Goal: Information Seeking & Learning: Learn about a topic

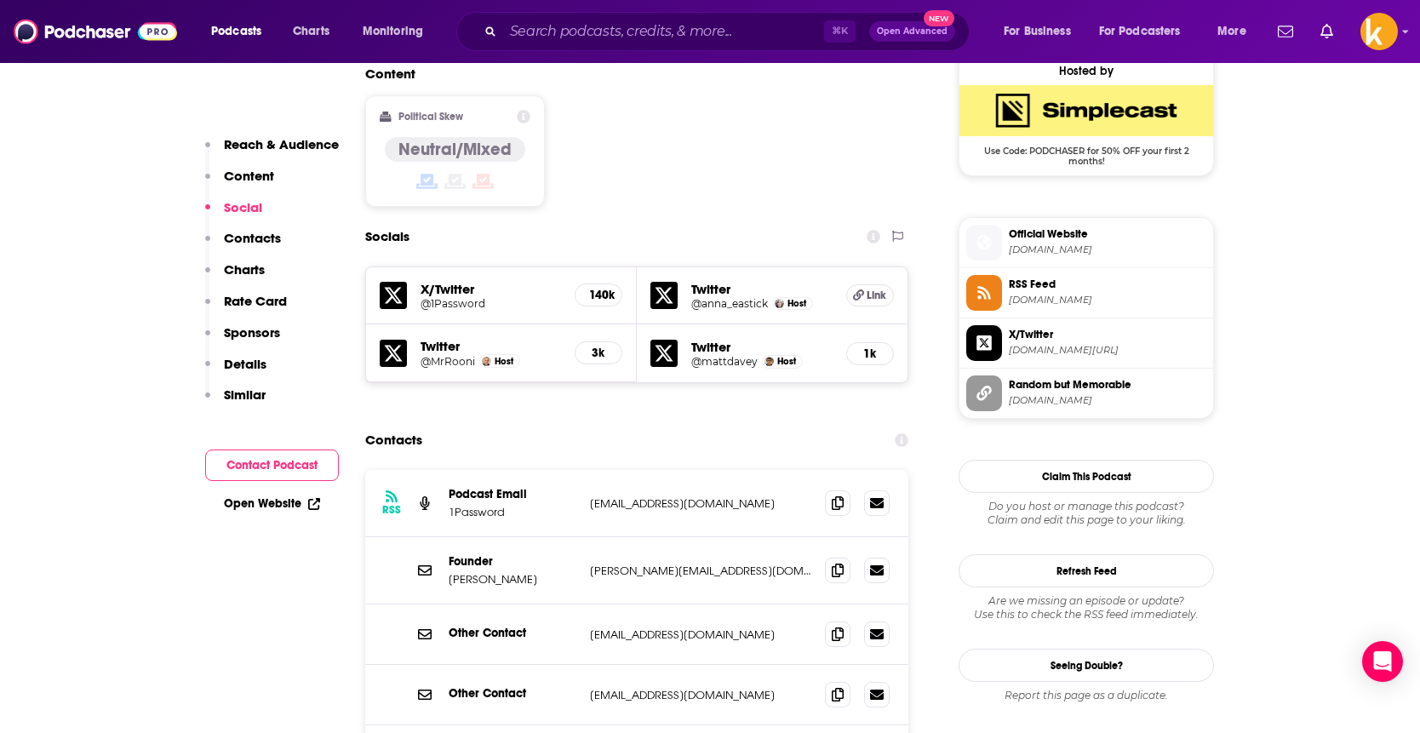
scroll to position [1396, 0]
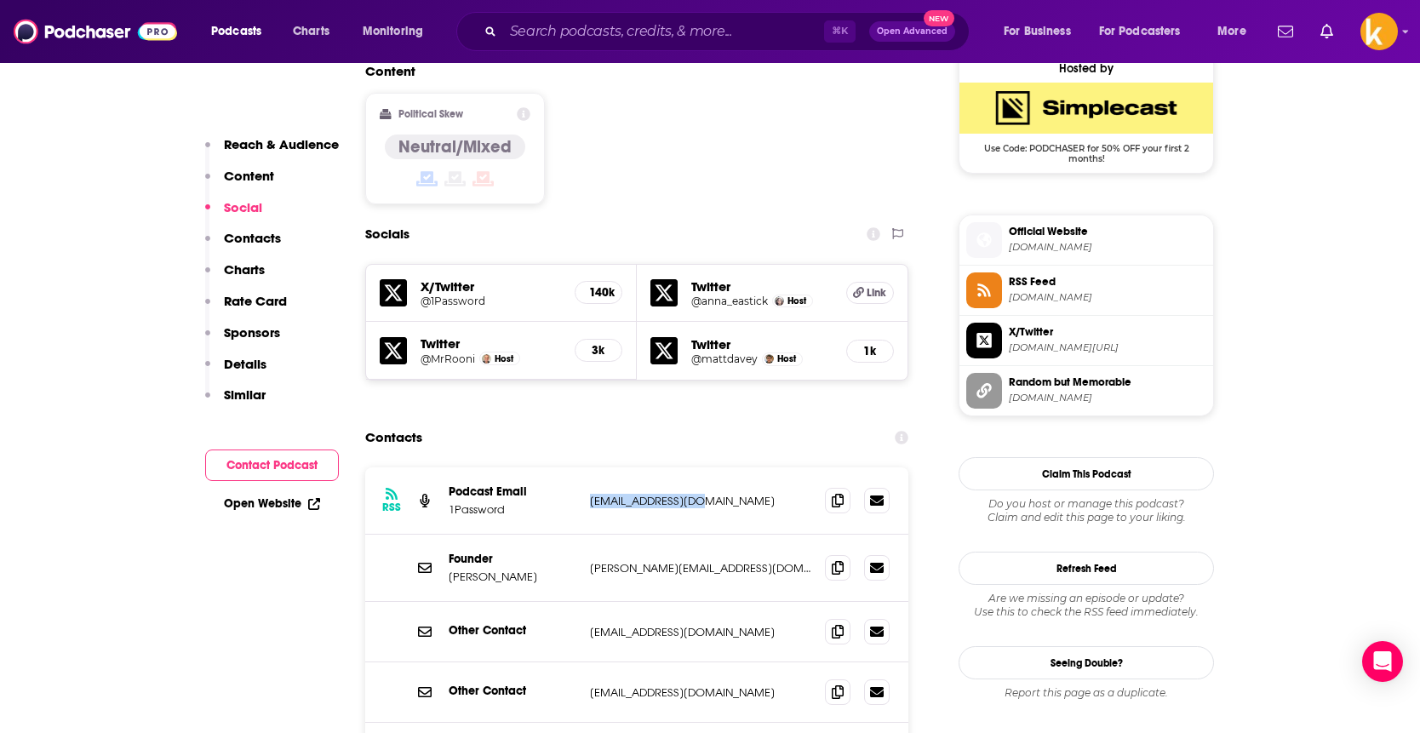
drag, startPoint x: 720, startPoint y: 409, endPoint x: 586, endPoint y: 412, distance: 134.6
click at [585, 467] on div "RSS Podcast Email 1Password [EMAIL_ADDRESS][DOMAIN_NAME] [EMAIL_ADDRESS][DOMAIN…" at bounding box center [636, 500] width 543 height 67
copy p "[EMAIL_ADDRESS][DOMAIN_NAME]"
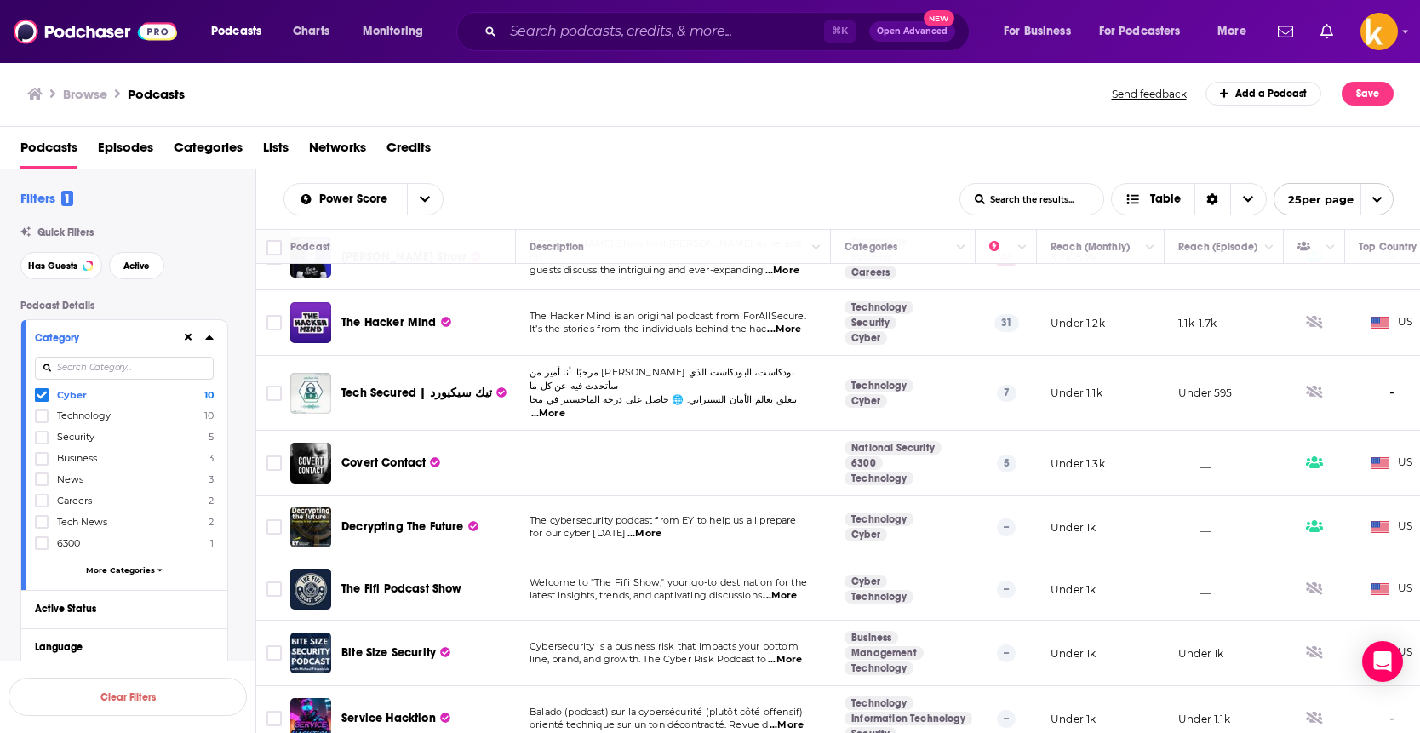
scroll to position [173, 0]
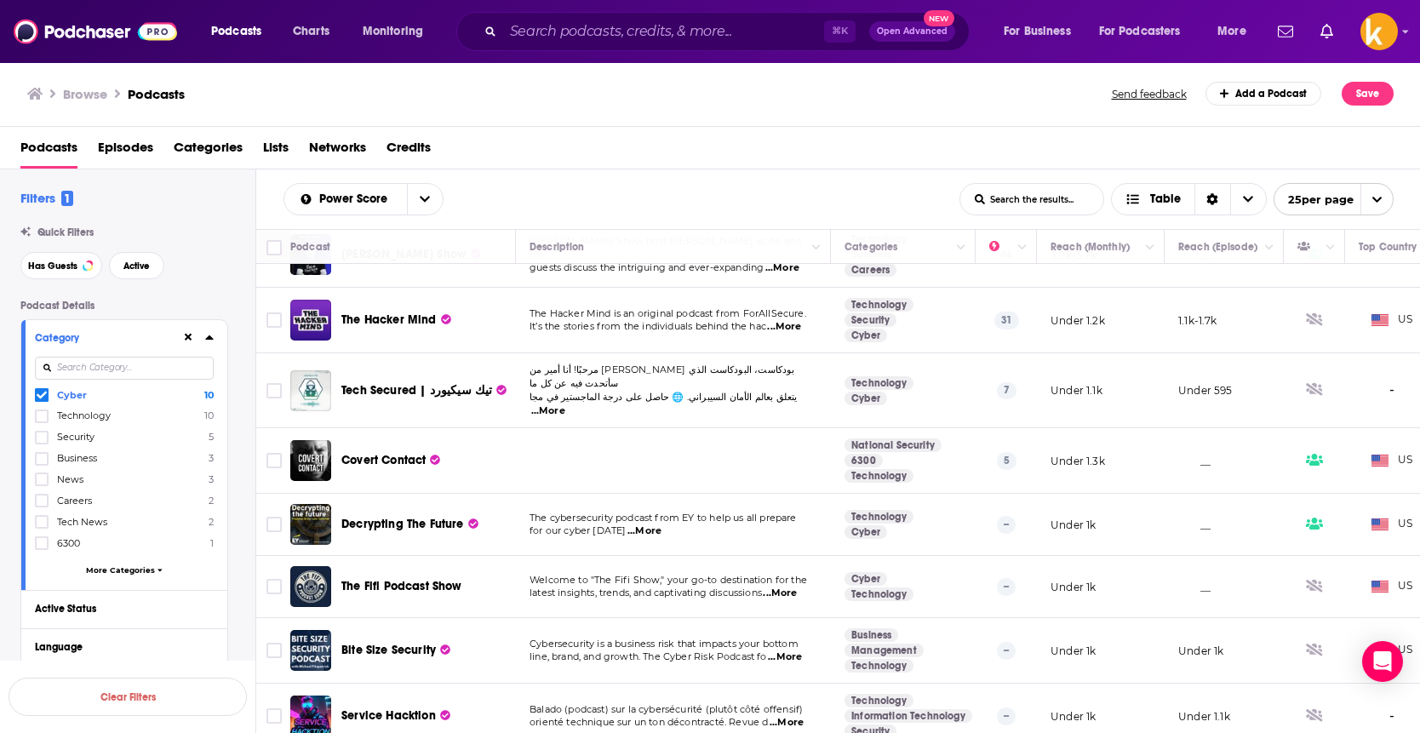
click at [797, 587] on span "...More" at bounding box center [780, 594] width 34 height 14
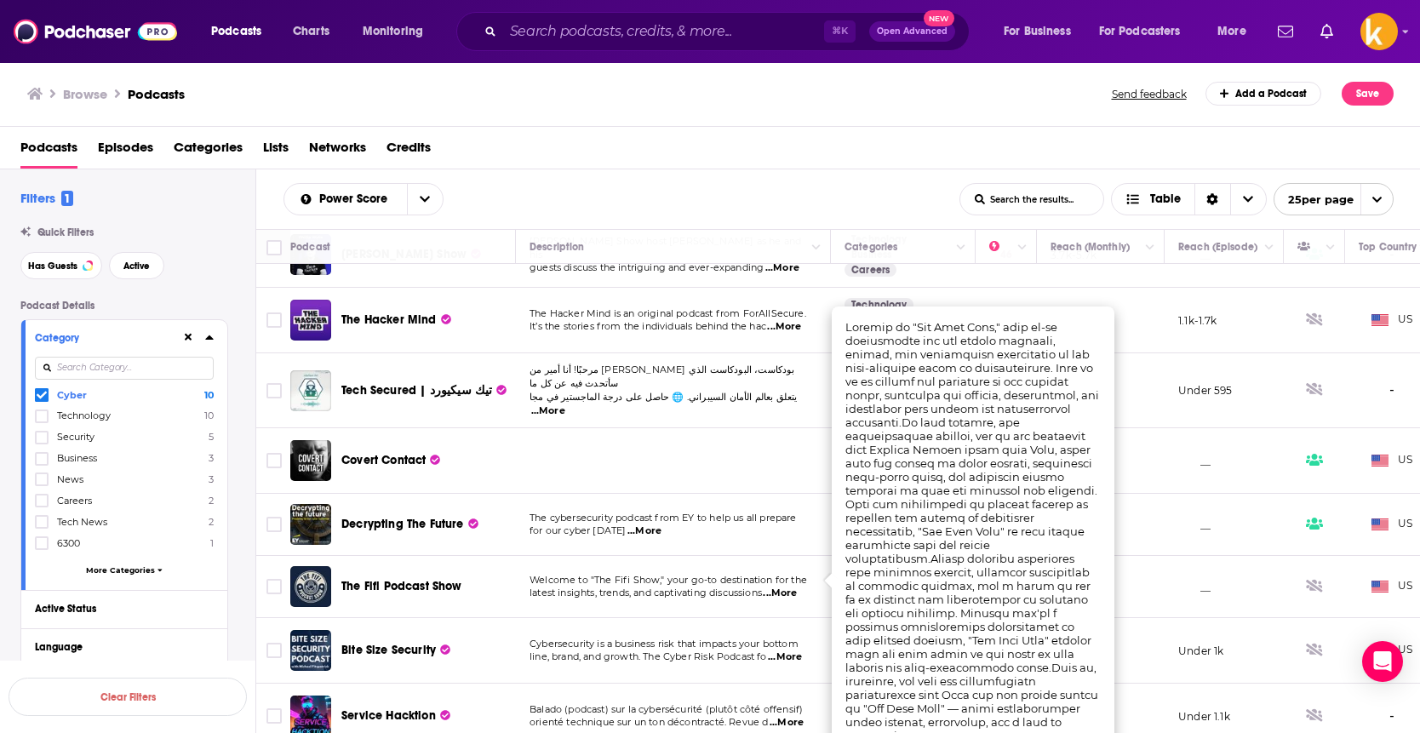
click at [382, 579] on span "The Fifi Podcast Show" at bounding box center [401, 586] width 121 height 14
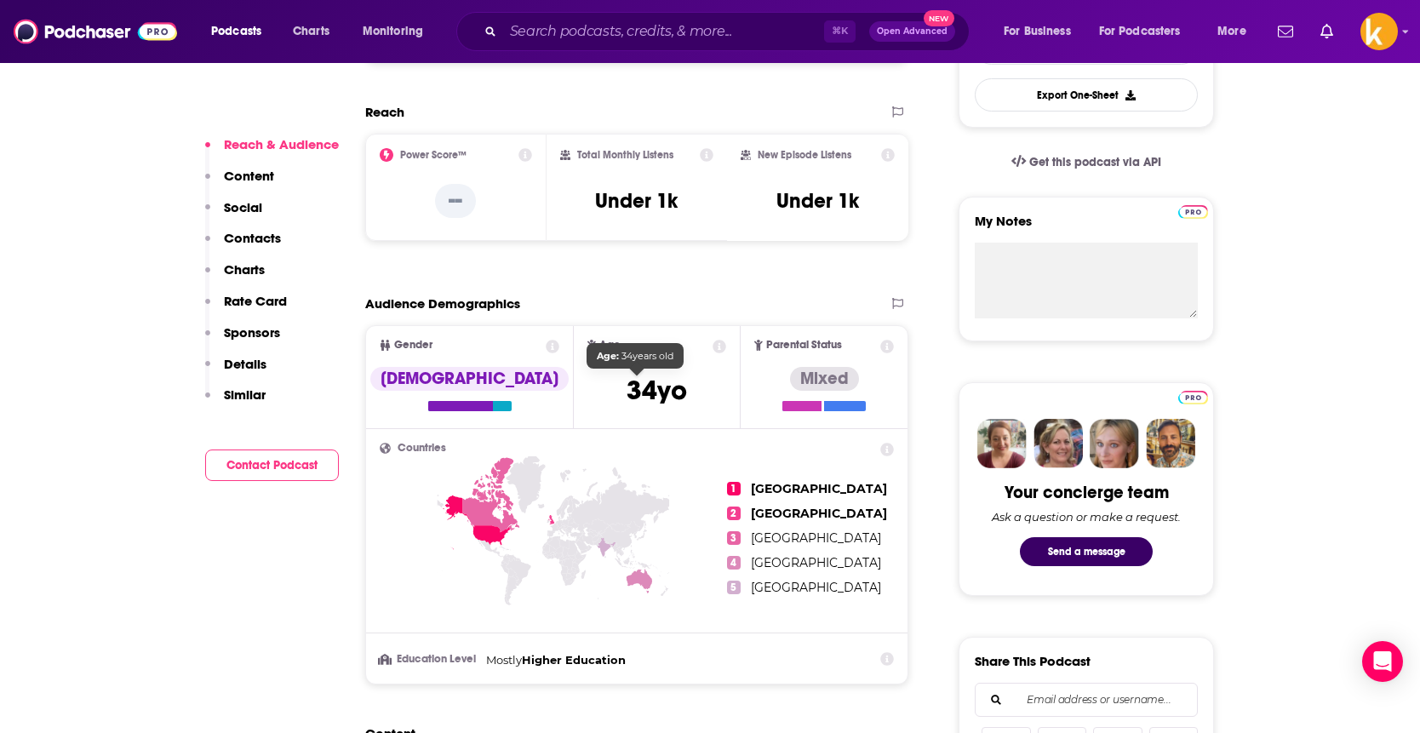
scroll to position [524, 0]
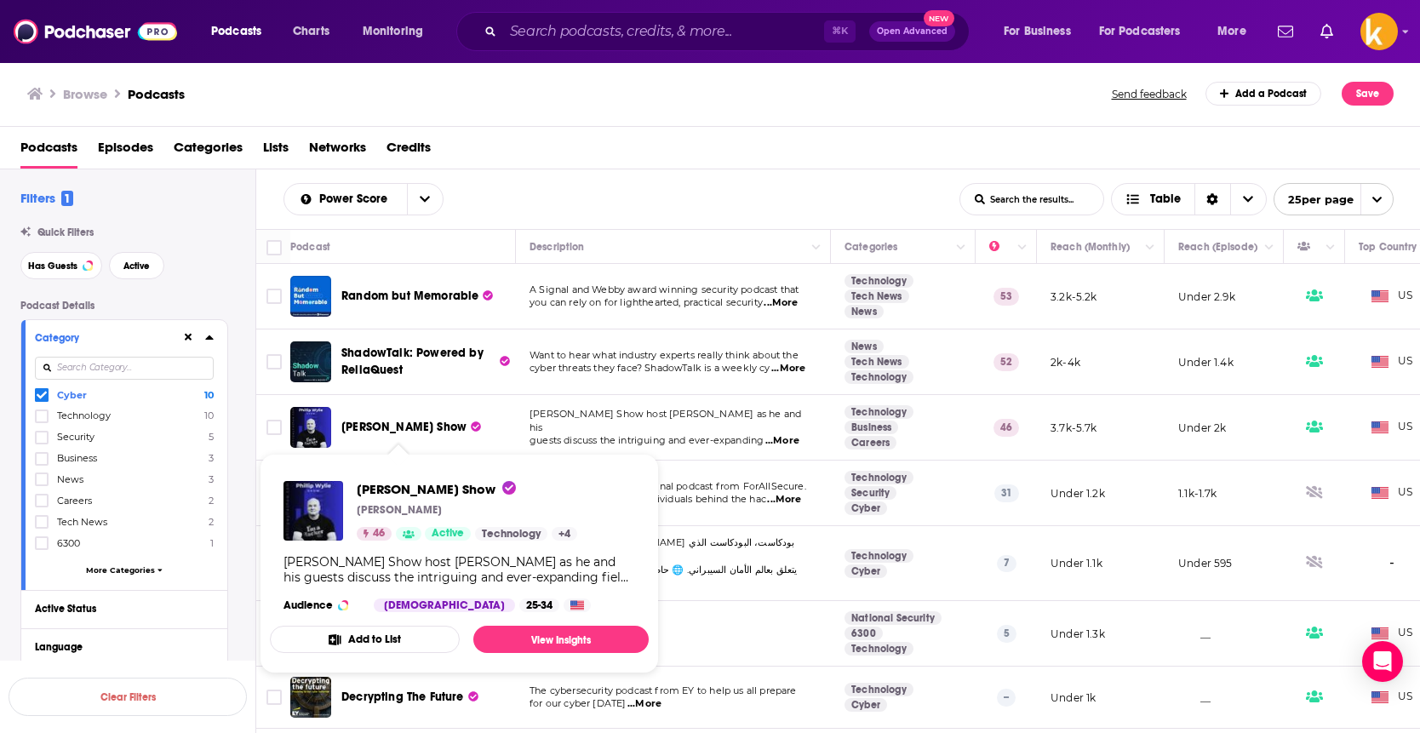
scroll to position [173, 0]
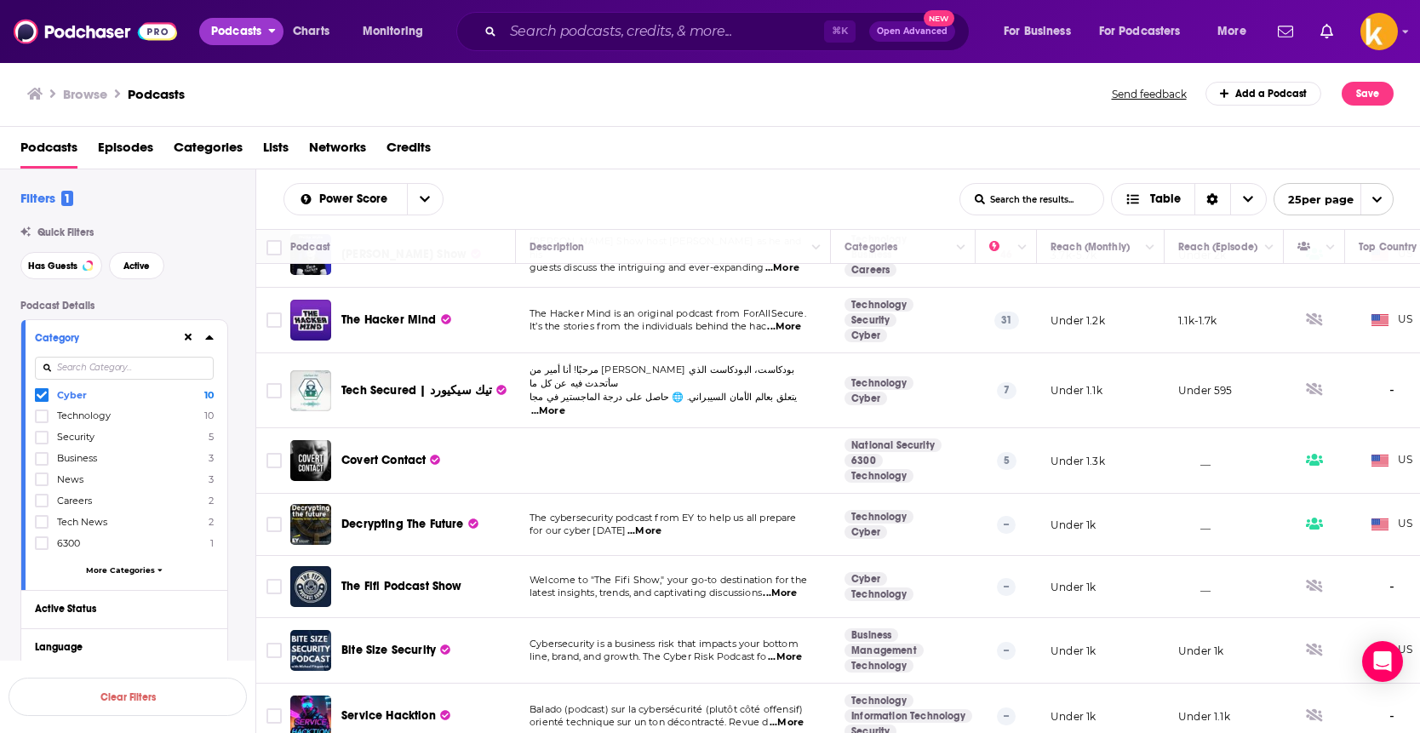
click at [229, 35] on span "Podcasts" at bounding box center [236, 32] width 50 height 24
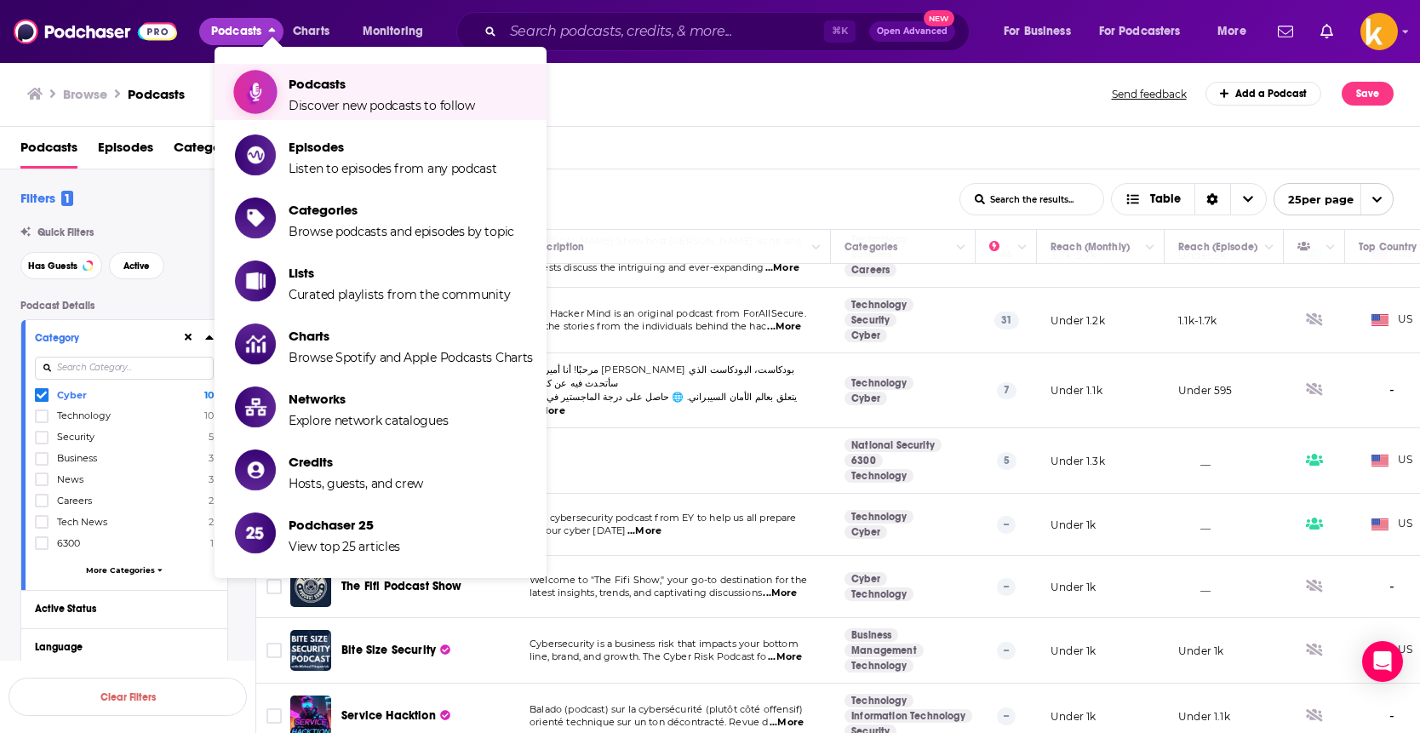
click at [344, 83] on span "Podcasts" at bounding box center [382, 84] width 186 height 16
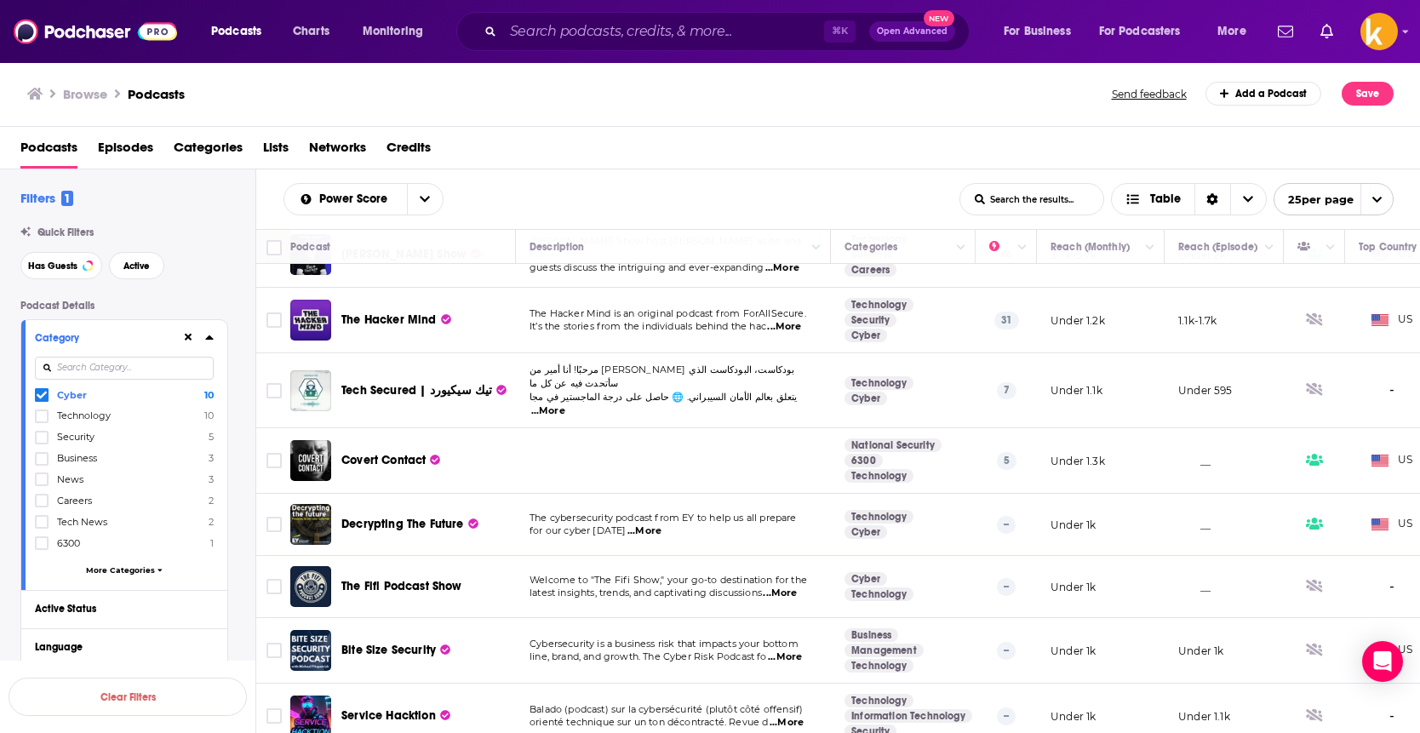
click at [136, 368] on input at bounding box center [124, 368] width 179 height 23
click at [67, 147] on span "Podcasts" at bounding box center [48, 151] width 57 height 35
click at [91, 100] on h3 "Browse" at bounding box center [85, 94] width 44 height 16
click at [47, 89] on ul "Browse Podcasts" at bounding box center [106, 94] width 158 height 24
click at [38, 96] on icon at bounding box center [34, 94] width 15 height 12
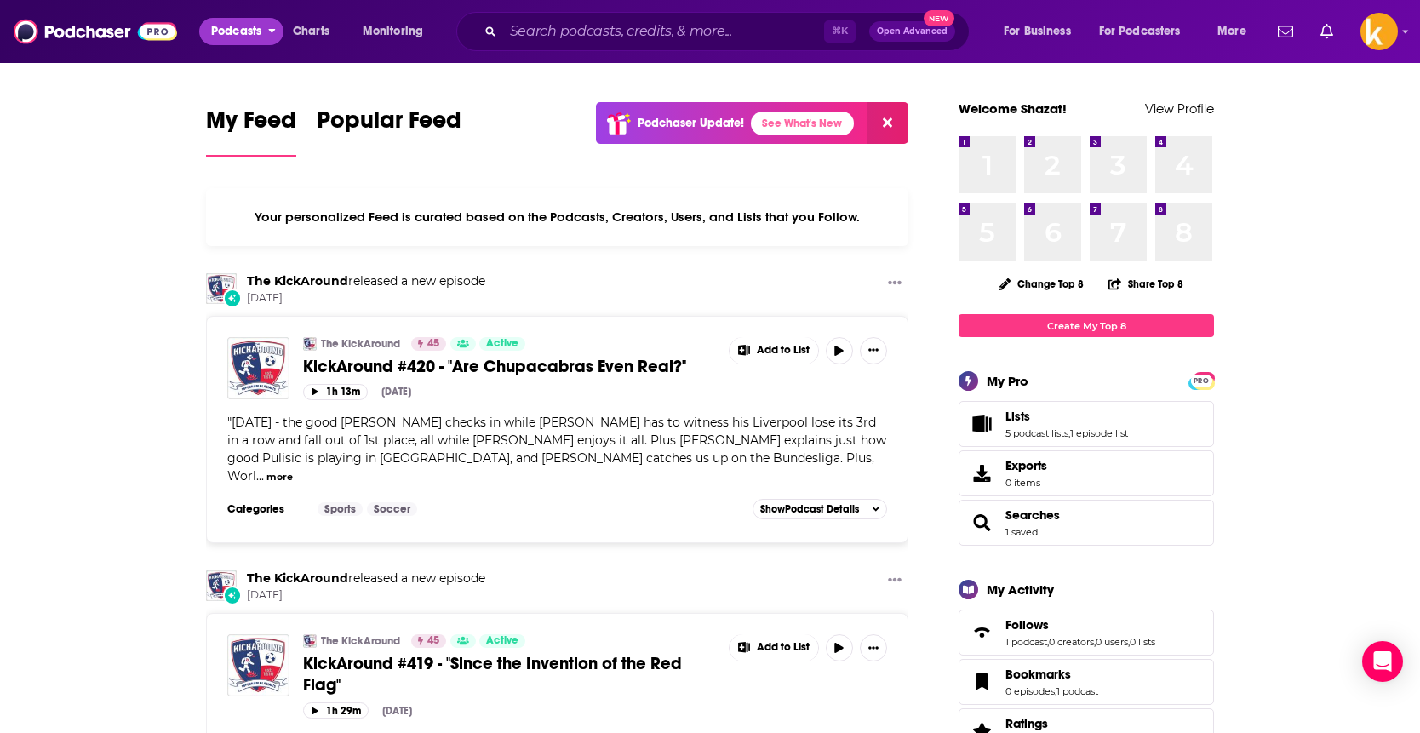
click at [238, 30] on span "Podcasts" at bounding box center [236, 32] width 50 height 24
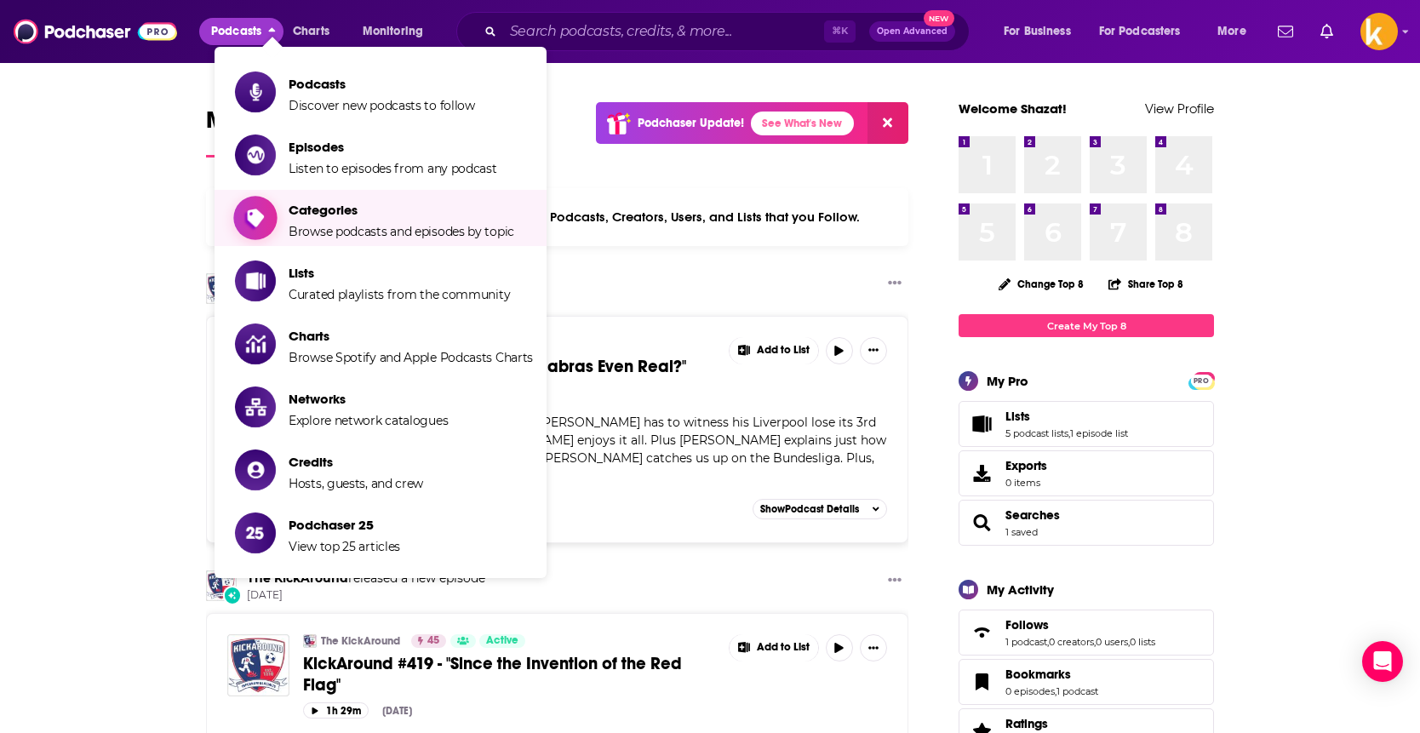
click at [325, 221] on span "Categories Browse podcasts and episodes by topic" at bounding box center [402, 218] width 226 height 43
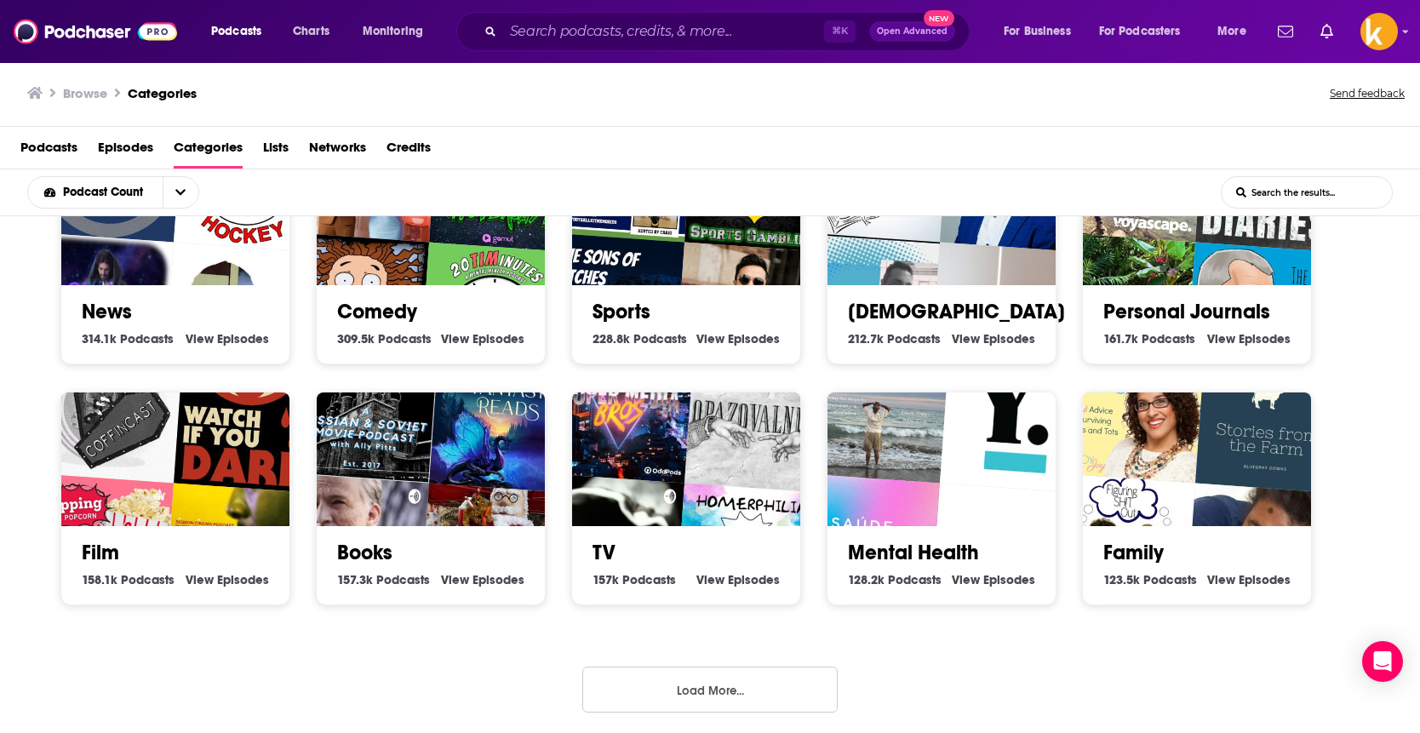
scroll to position [3, 0]
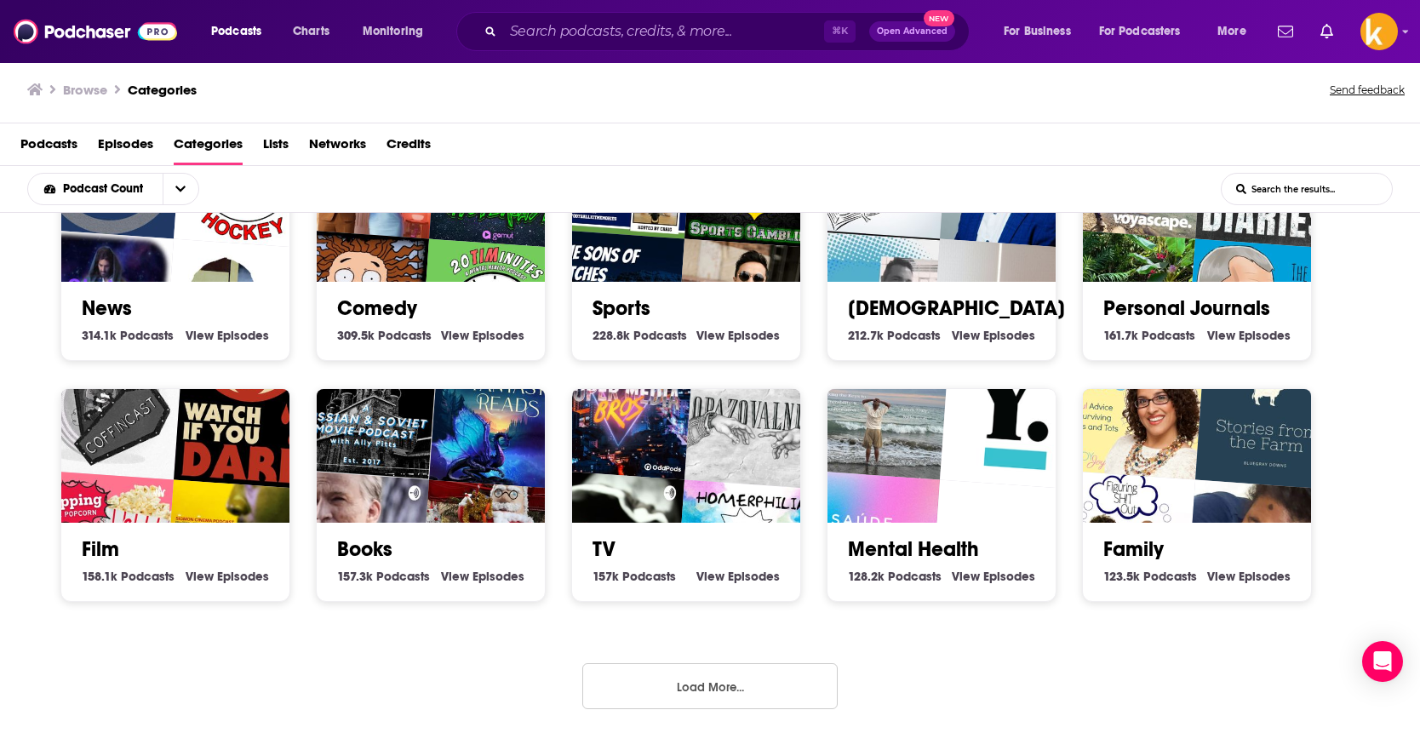
click at [748, 673] on button "Load More..." at bounding box center [709, 686] width 255 height 46
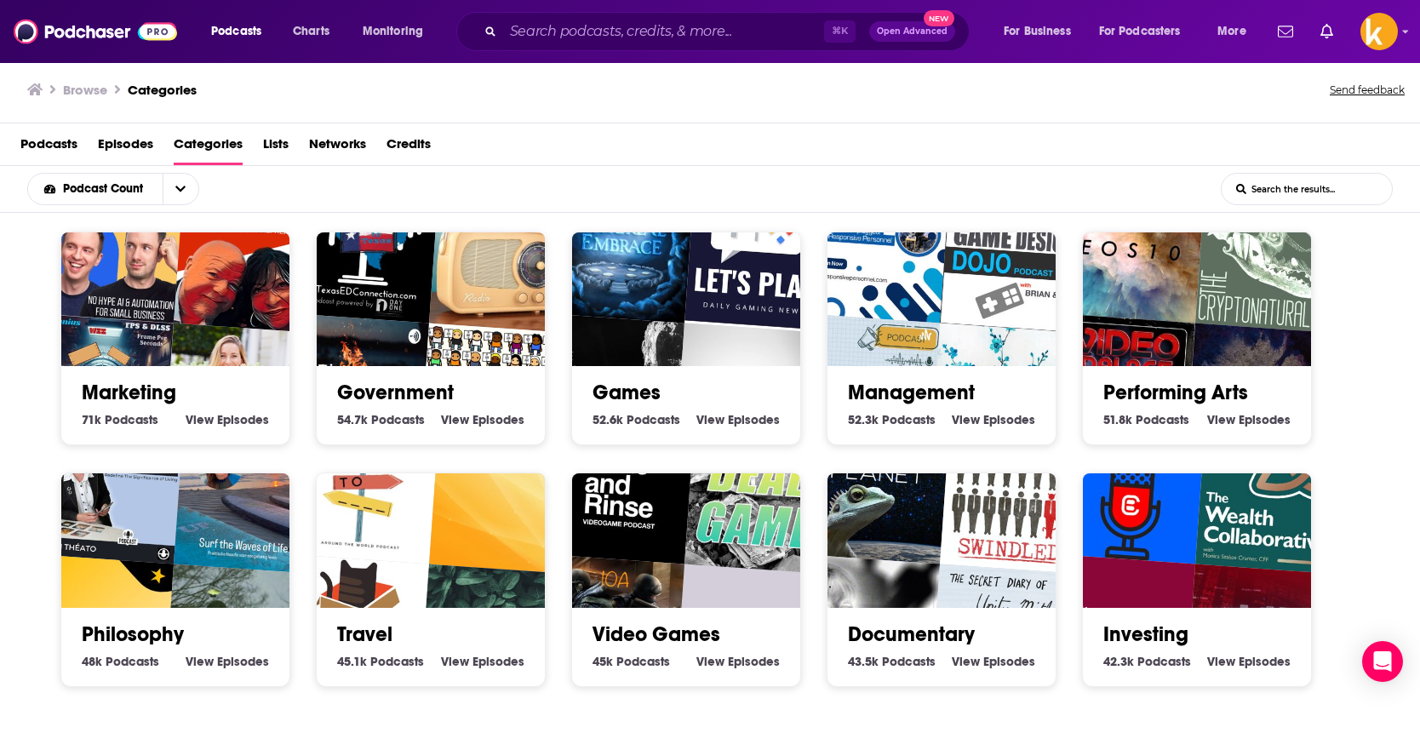
scroll to position [1530, 0]
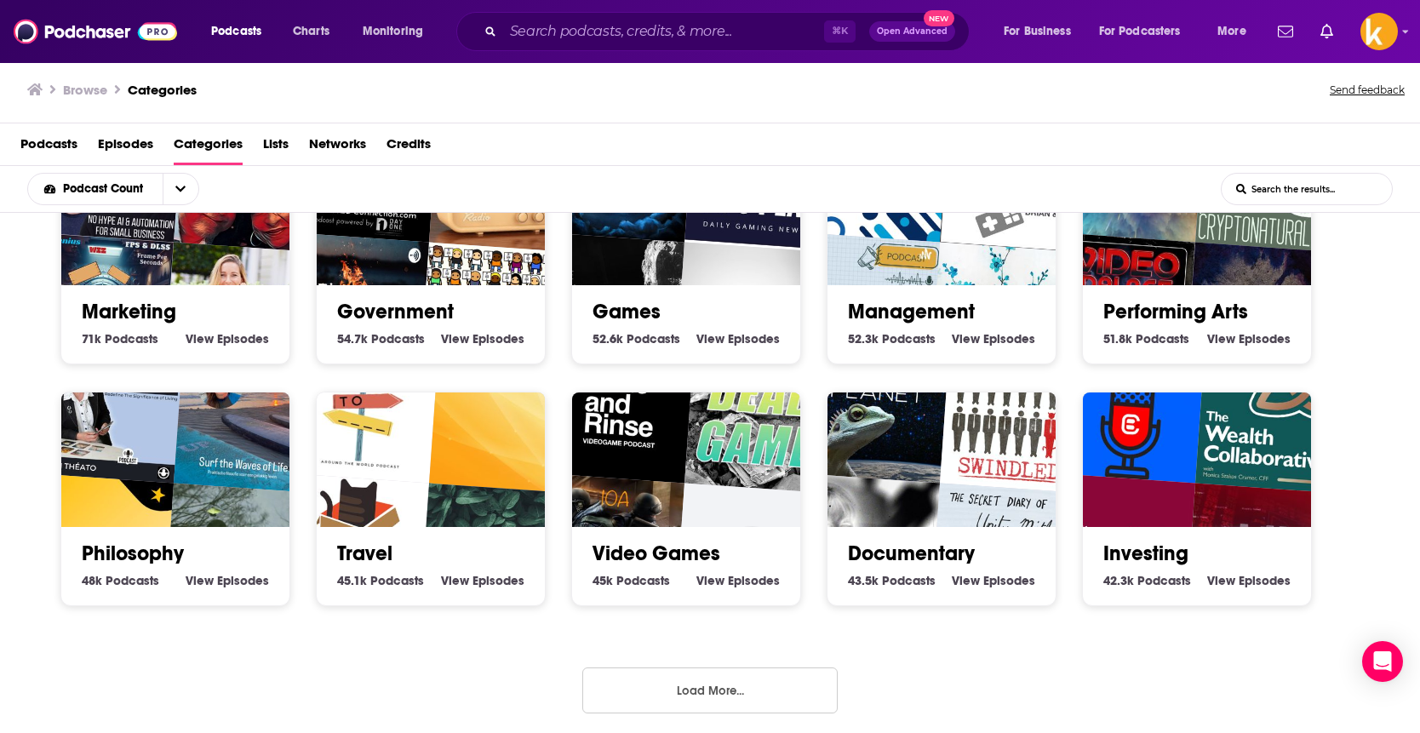
click at [714, 691] on button "Load More..." at bounding box center [709, 691] width 255 height 46
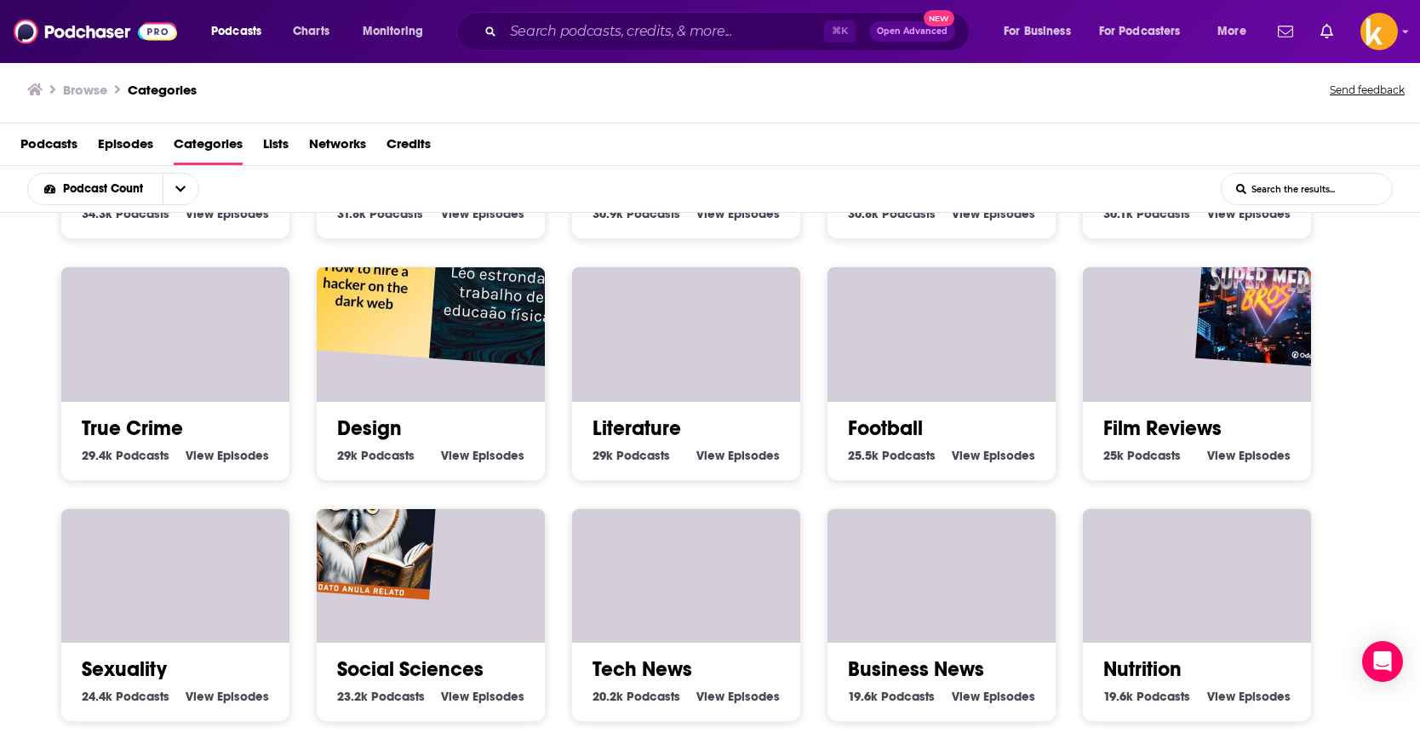
scroll to position [2492, 0]
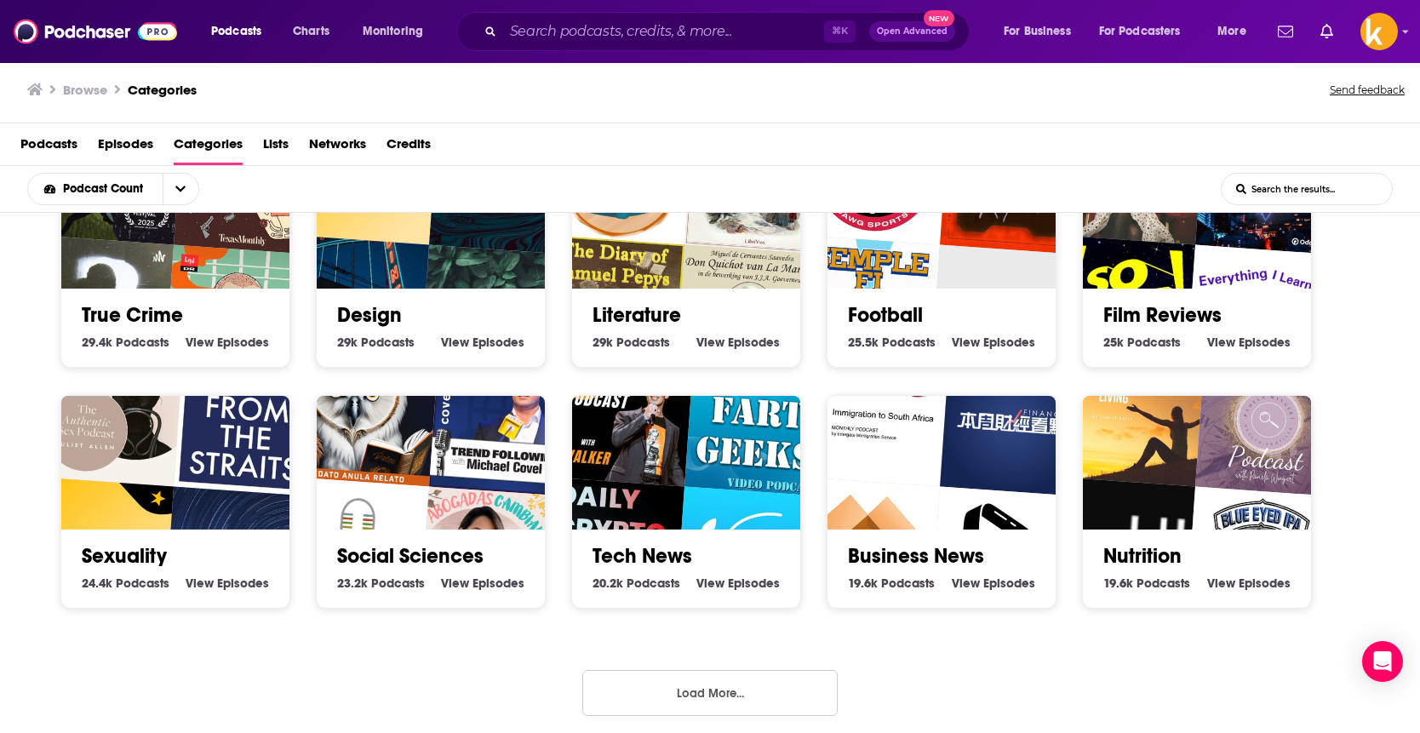
click at [719, 685] on button "Load More..." at bounding box center [709, 693] width 255 height 46
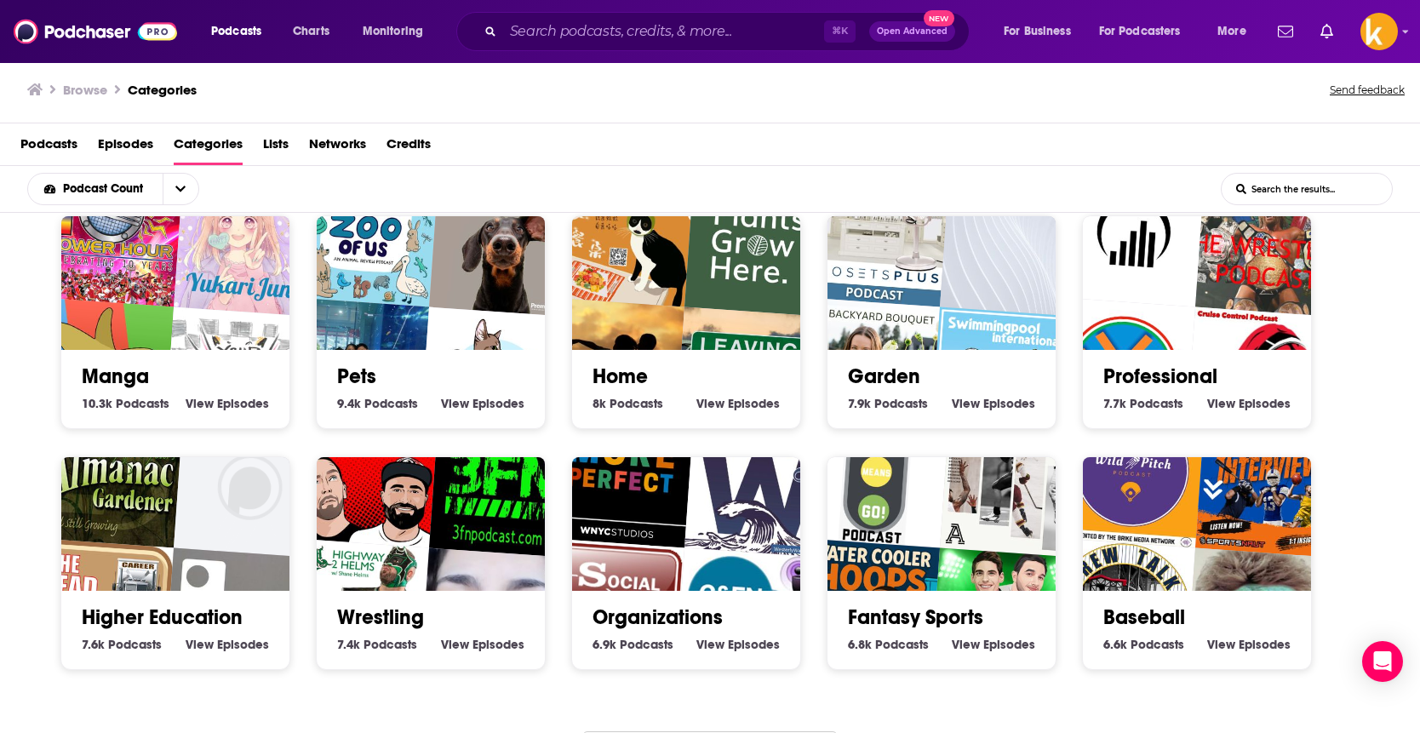
scroll to position [3453, 0]
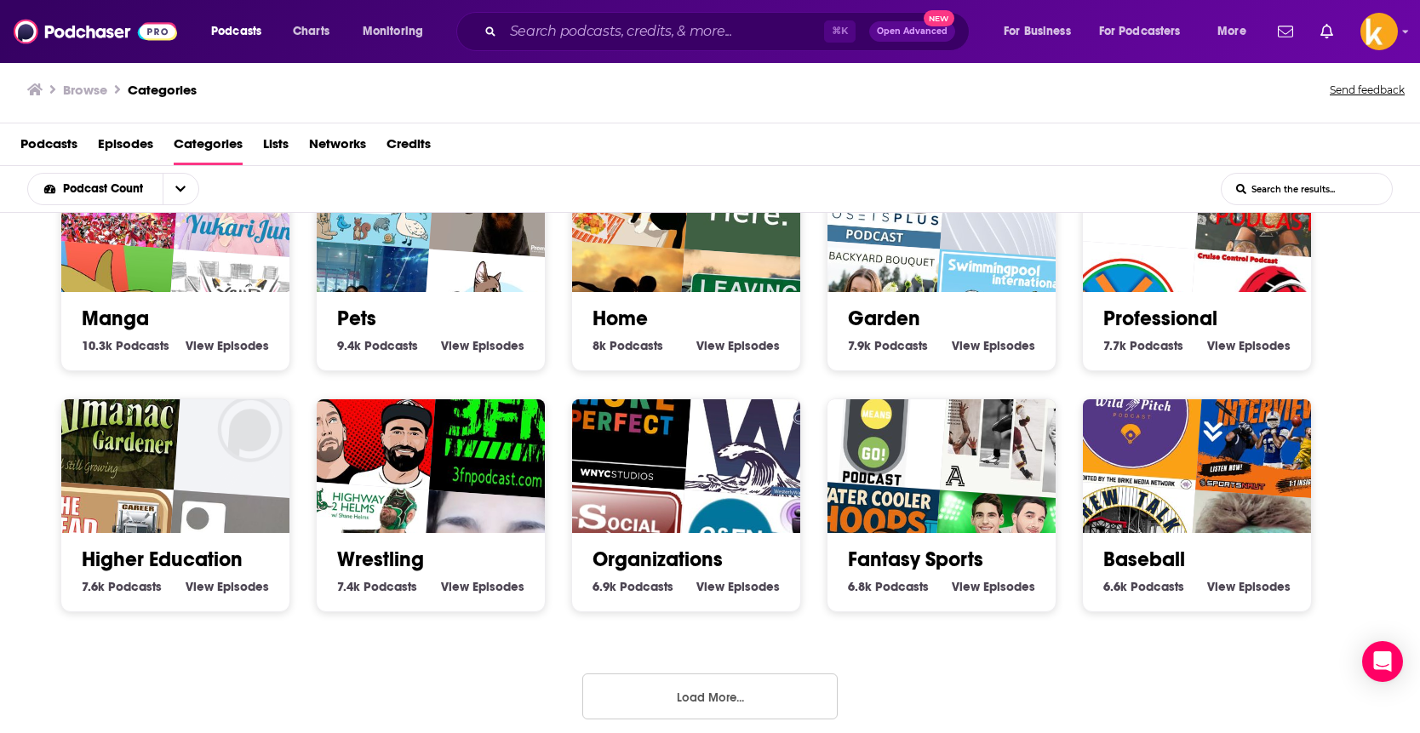
click at [719, 685] on button "Load More..." at bounding box center [709, 696] width 255 height 46
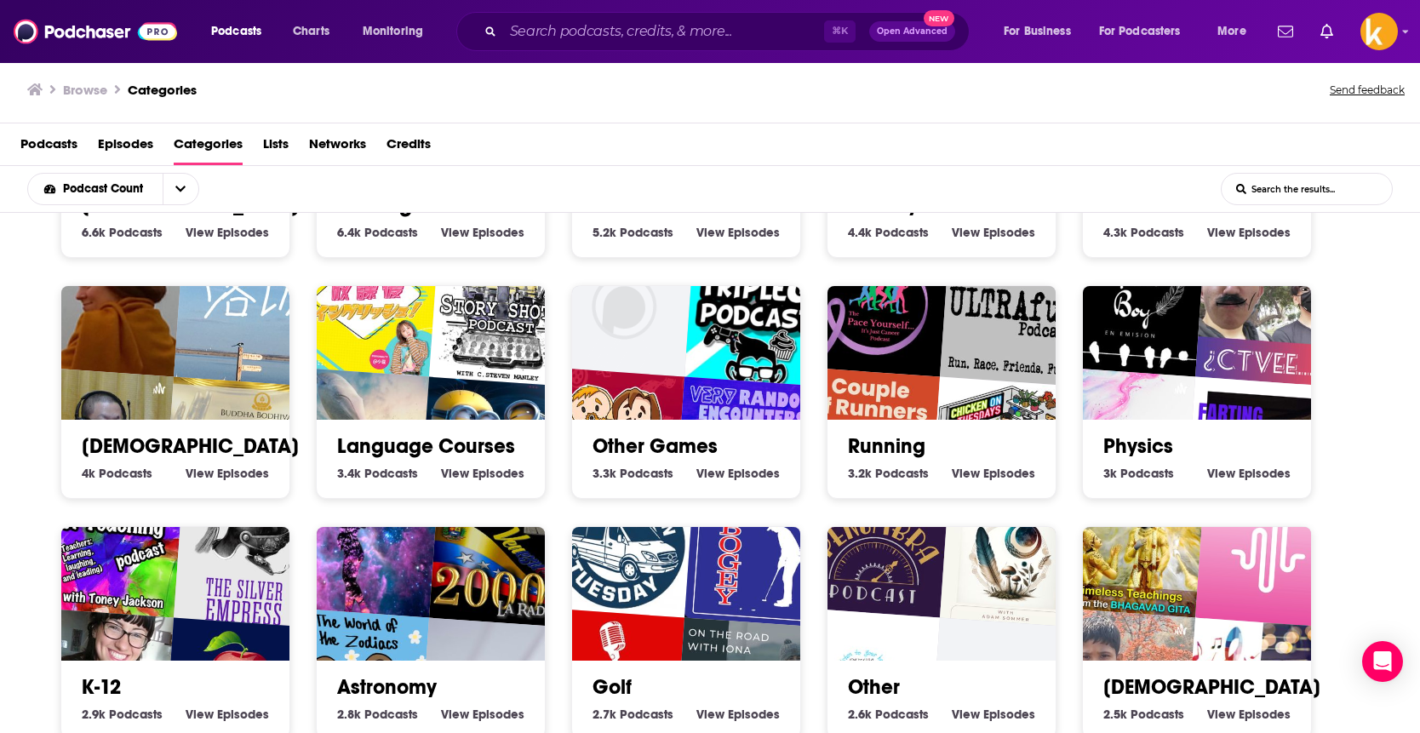
scroll to position [4415, 0]
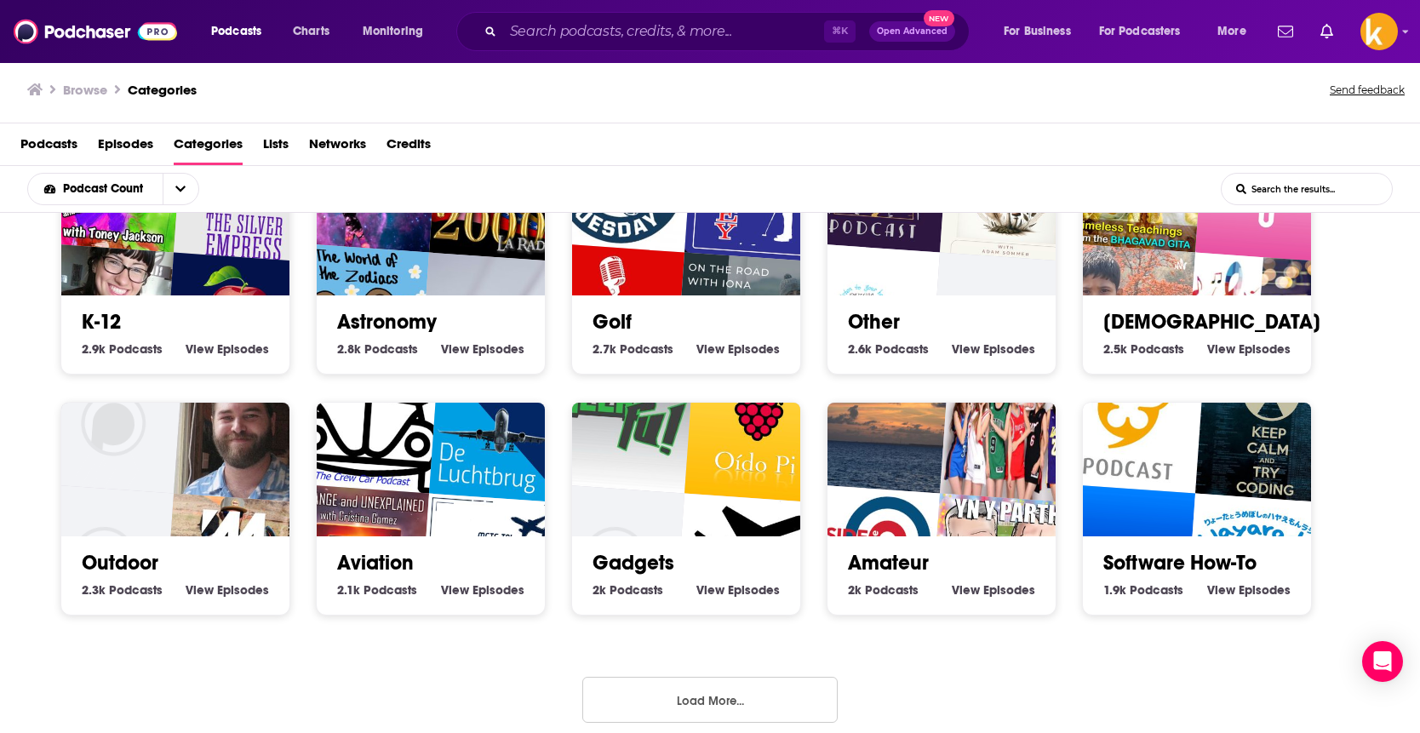
click at [722, 684] on button "Load More..." at bounding box center [709, 700] width 255 height 46
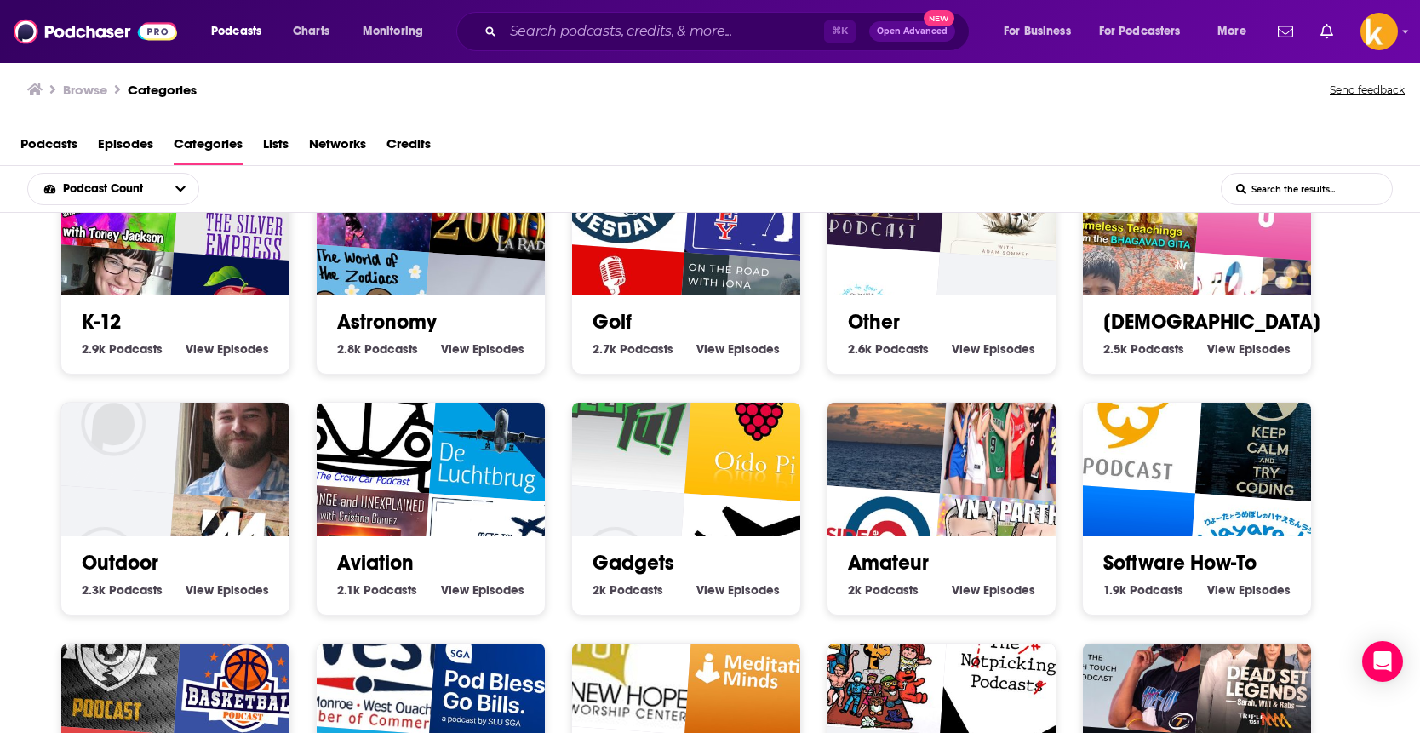
click at [1287, 187] on input "List Search Input" at bounding box center [1307, 189] width 170 height 31
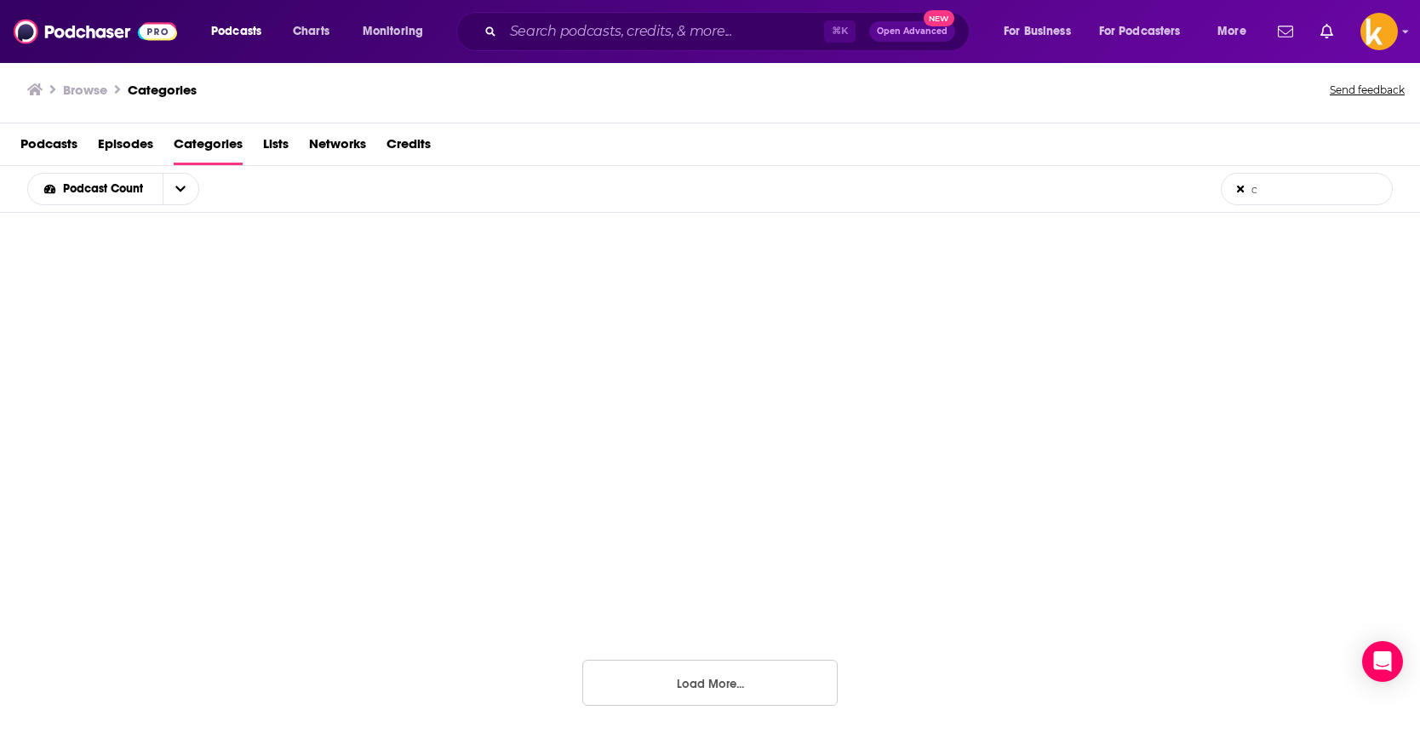
scroll to position [316, 0]
type input "c"
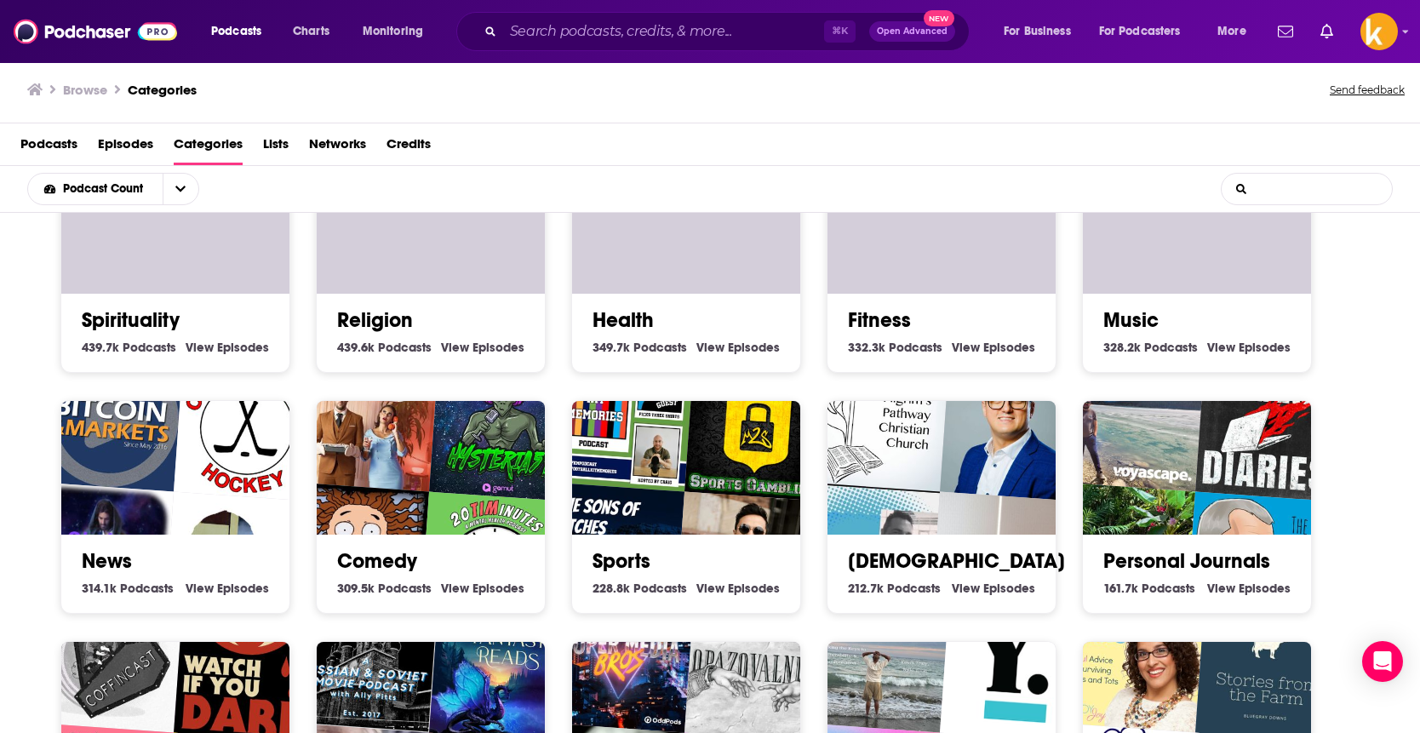
scroll to position [569, 0]
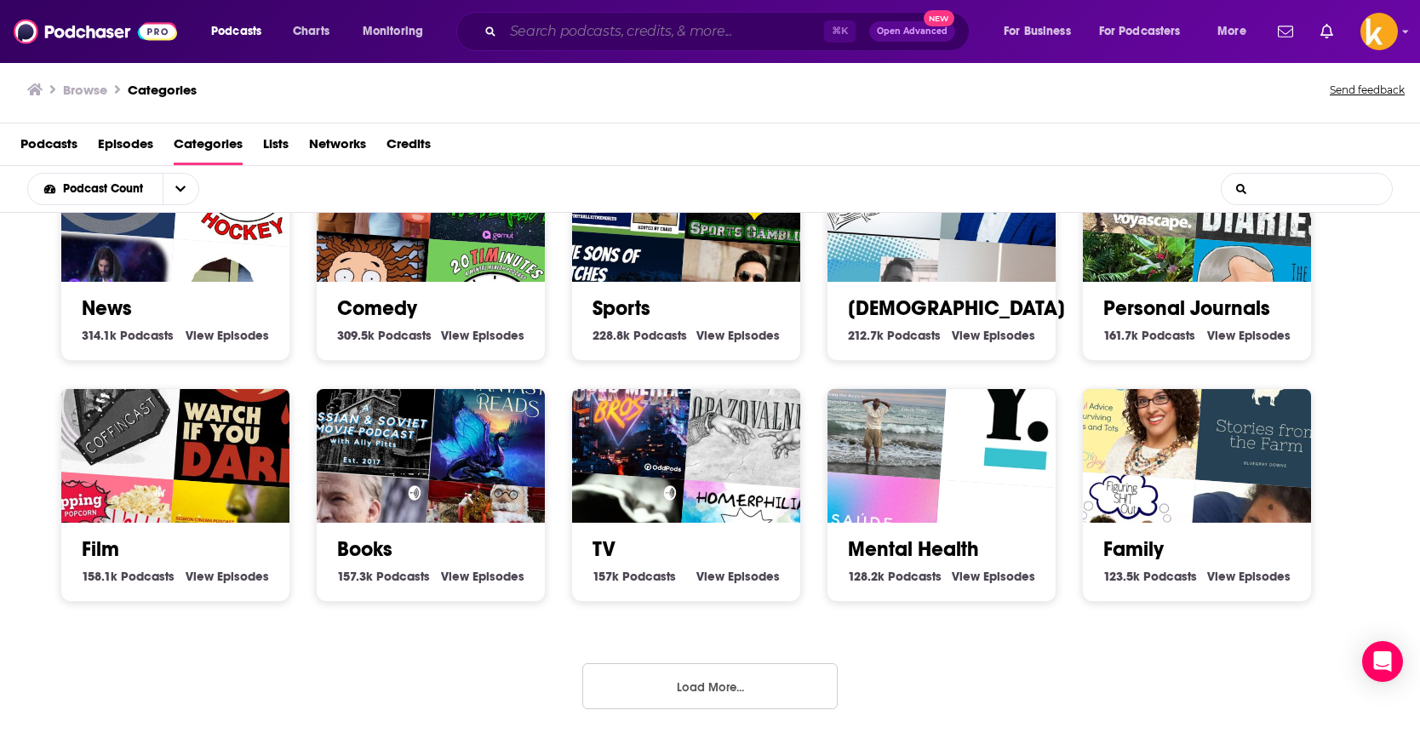
click at [682, 34] on input "Search podcasts, credits, & more..." at bounding box center [663, 31] width 321 height 27
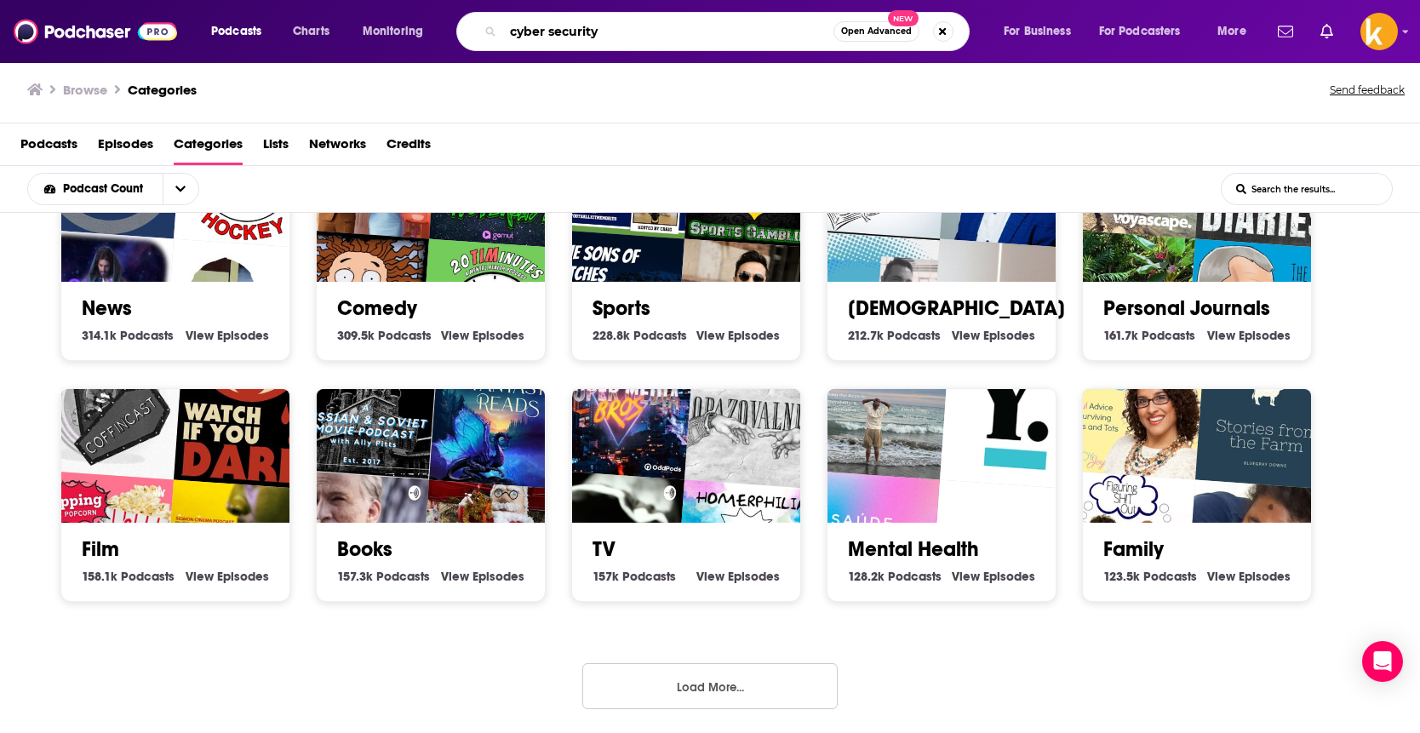
type input "cyber security"
